Goal: Task Accomplishment & Management: Manage account settings

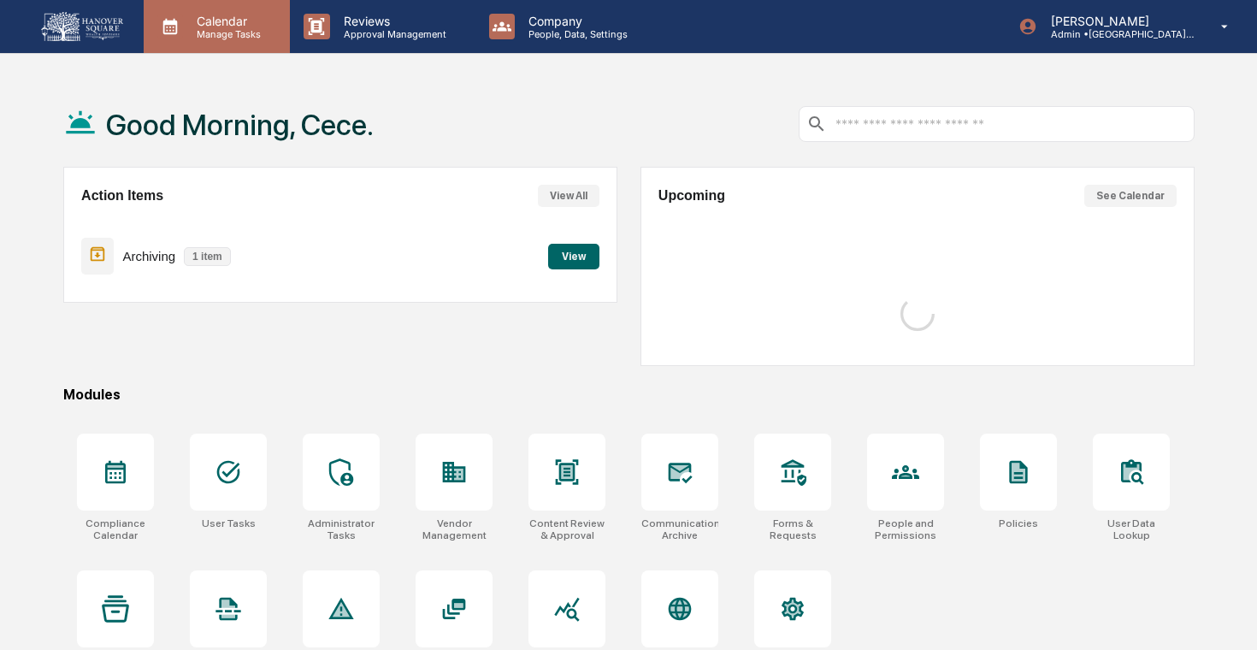
click at [233, 33] on p "Manage Tasks" at bounding box center [226, 34] width 86 height 12
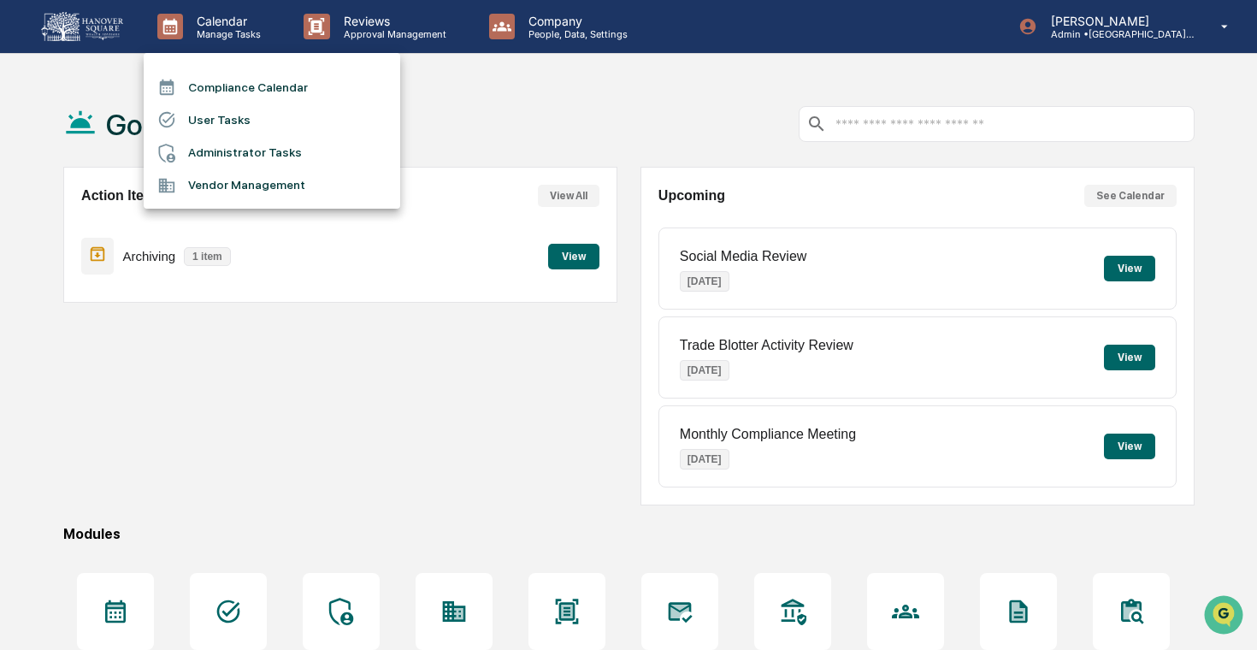
click at [292, 153] on li "Administrator Tasks" at bounding box center [272, 153] width 257 height 32
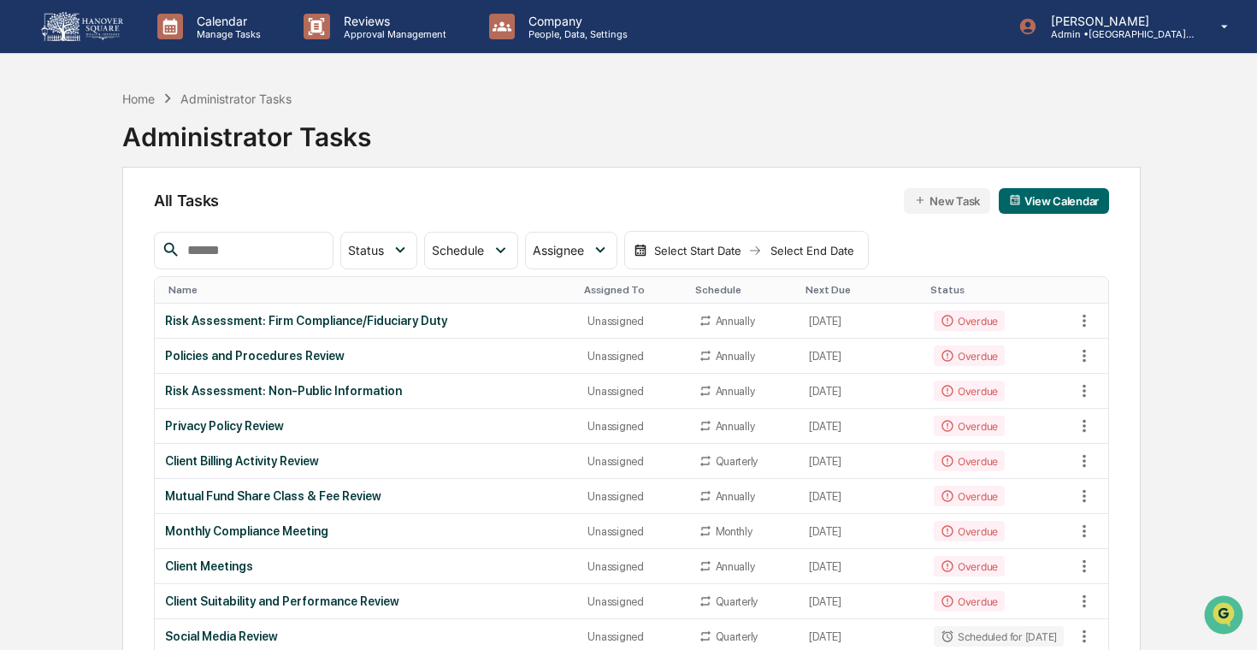
scroll to position [1118, 0]
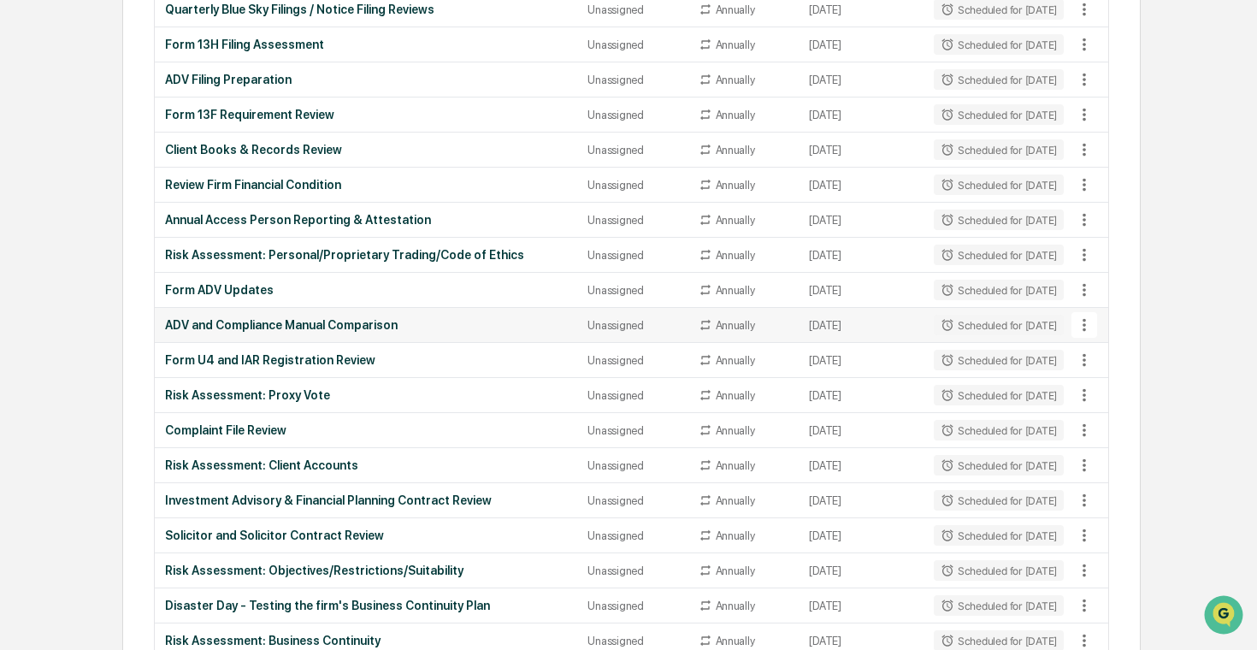
click at [1081, 328] on icon at bounding box center [1084, 325] width 19 height 19
click at [1101, 413] on li "Delete Task" at bounding box center [1140, 418] width 137 height 32
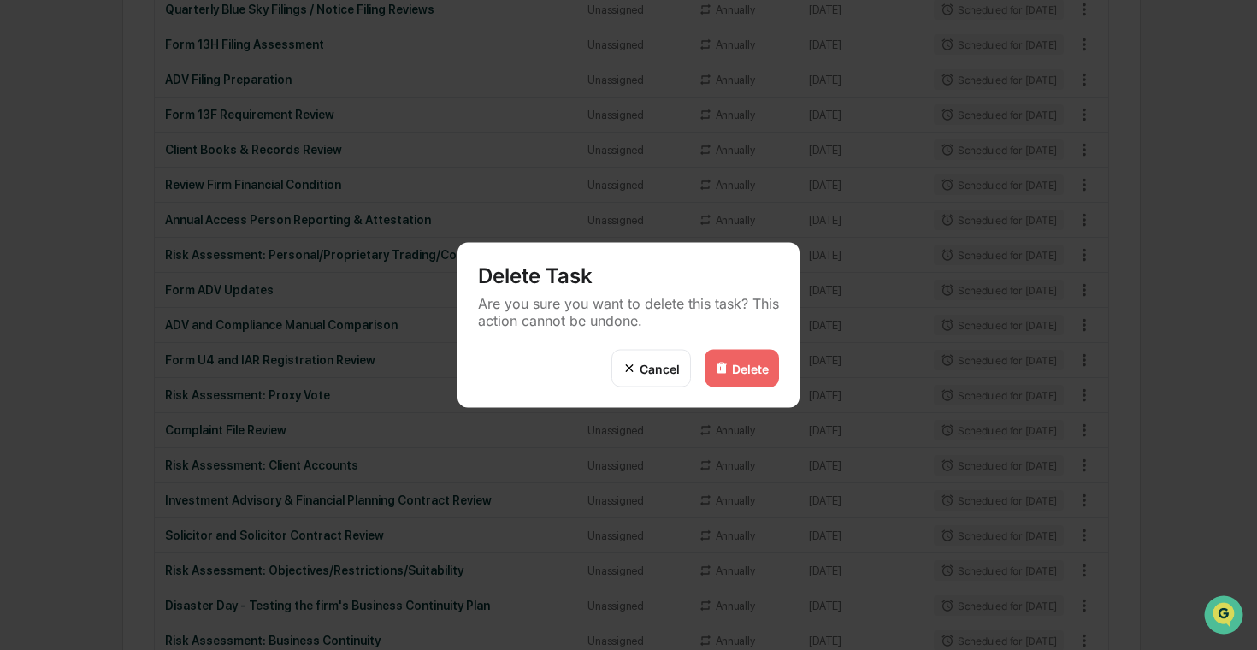
click at [726, 362] on img at bounding box center [722, 369] width 14 height 14
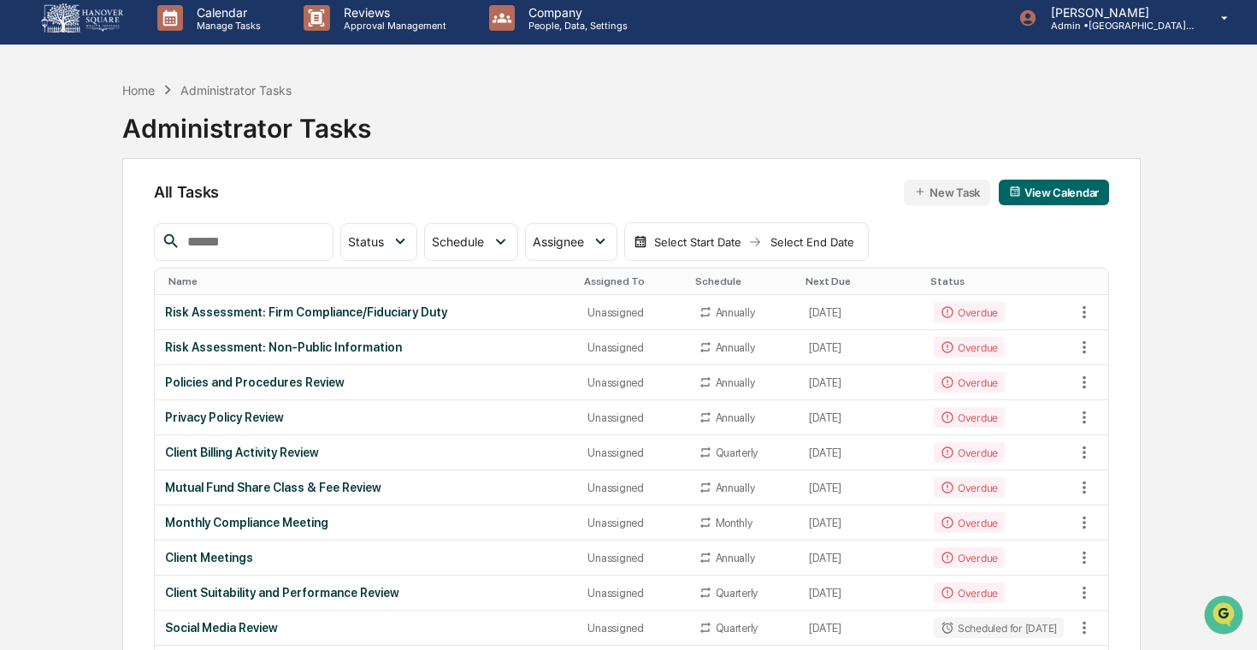
scroll to position [0, 0]
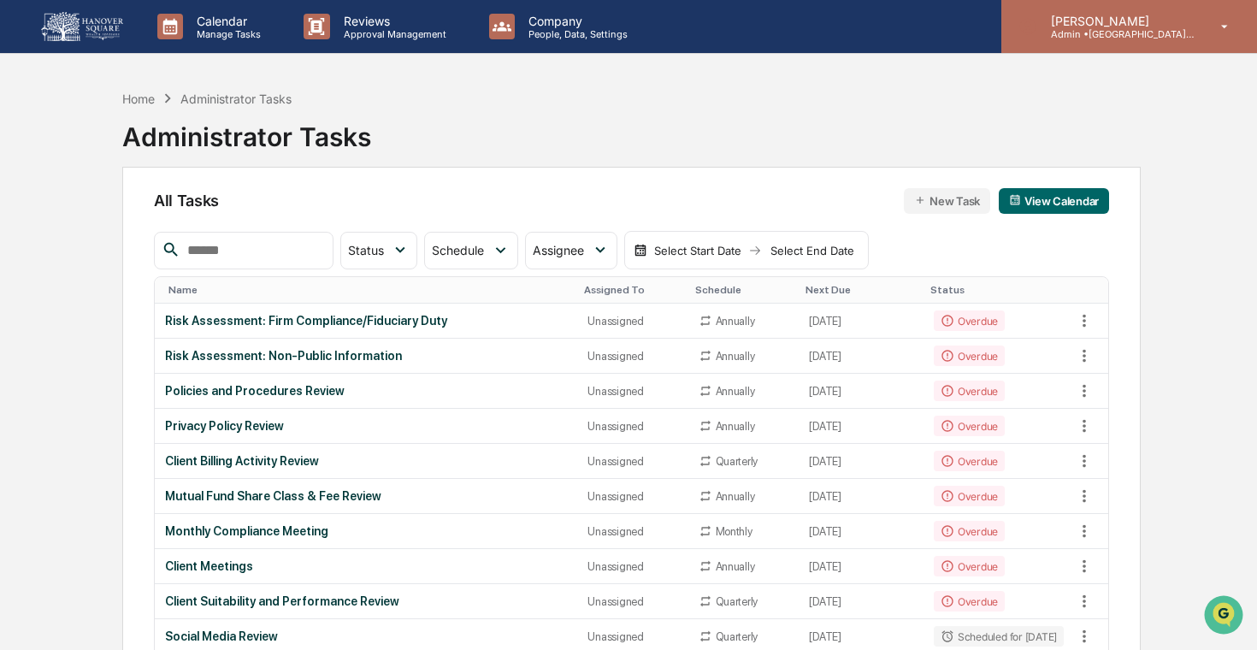
click at [1157, 38] on p "Admin • [GEOGRAPHIC_DATA] Wealth Advisors" at bounding box center [1116, 34] width 159 height 12
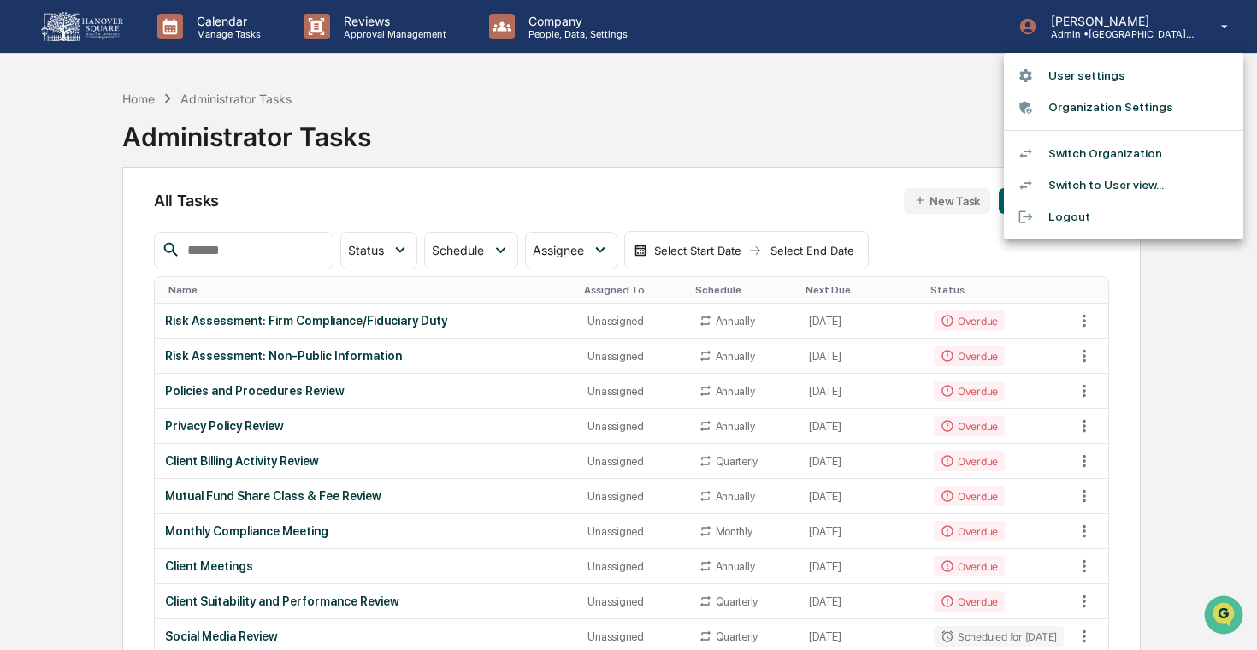
click at [1143, 155] on li "Switch Organization" at bounding box center [1123, 154] width 239 height 32
